Goal: Check status: Check status

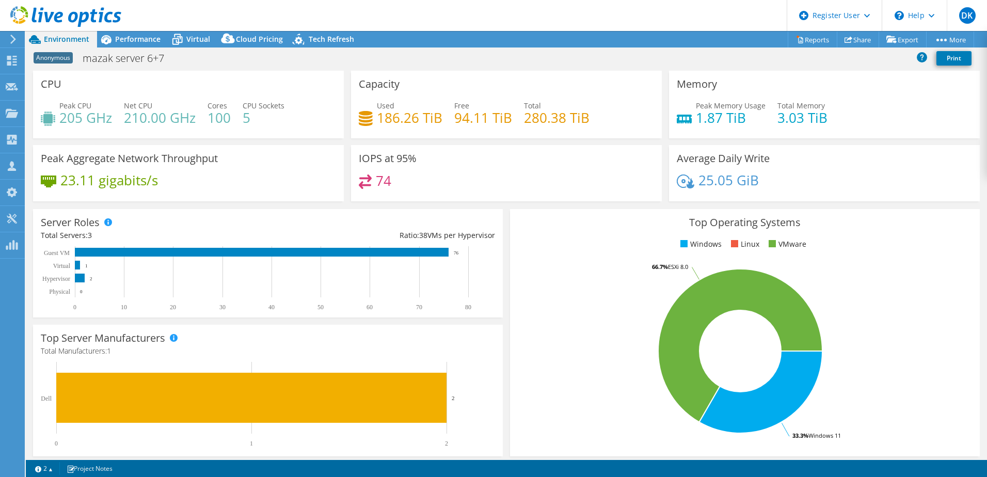
select select "USD"
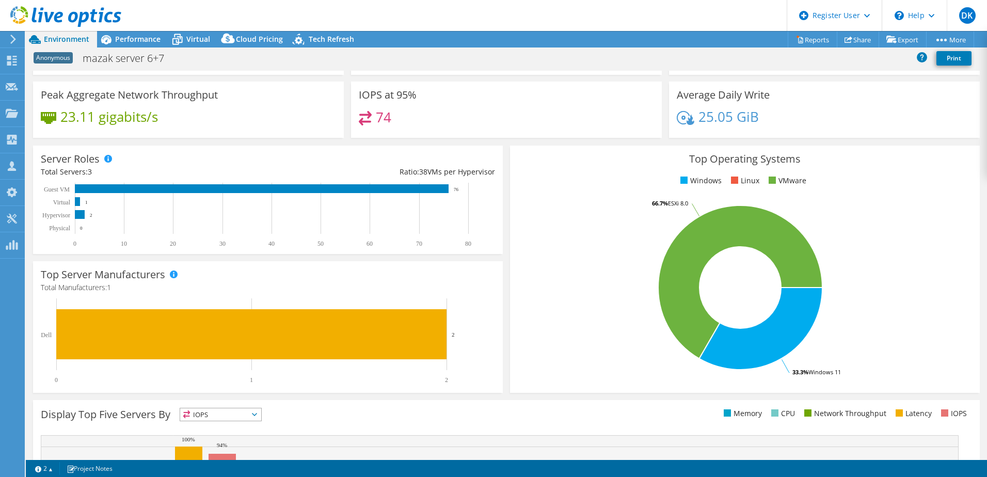
scroll to position [103, 0]
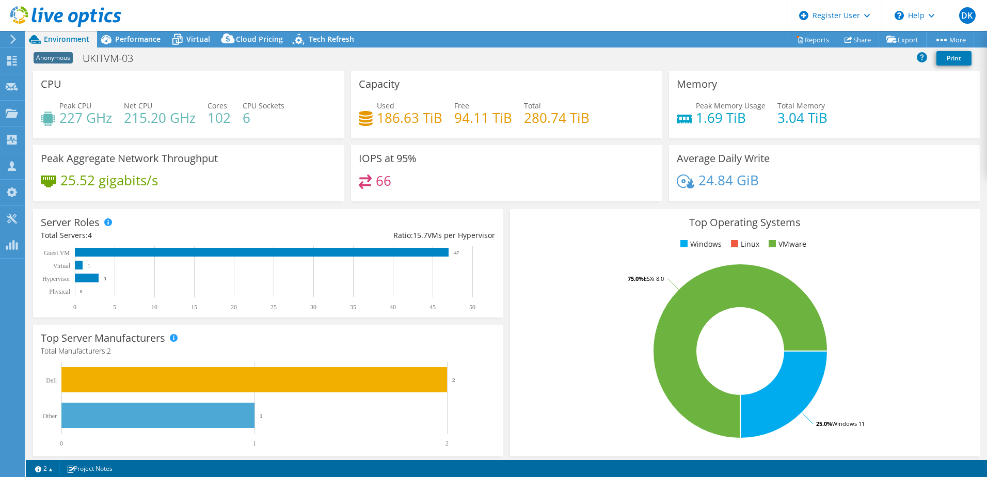
select select "EULondon"
select select "USD"
